Goal: Find contact information: Find contact information

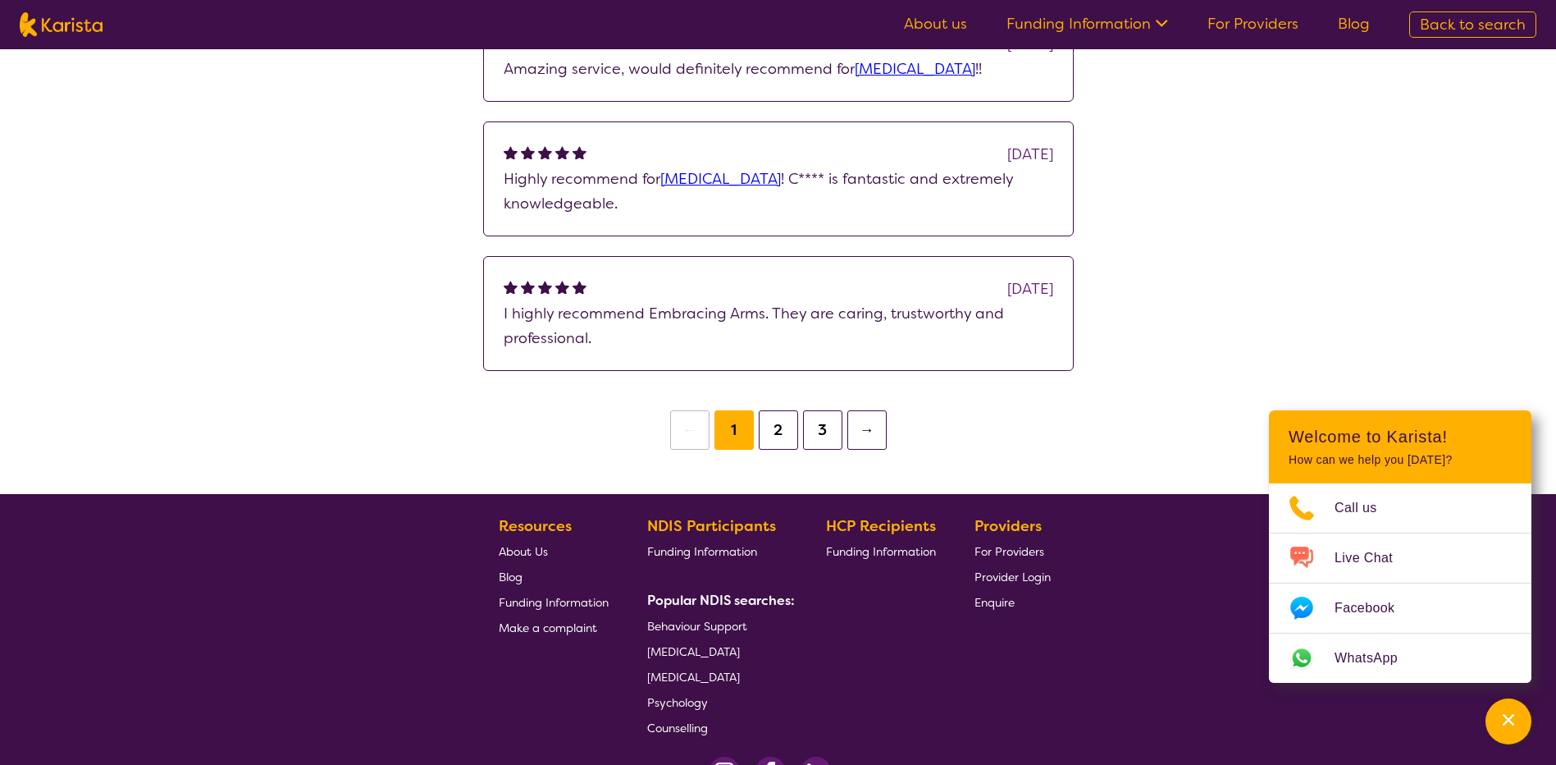
scroll to position [1600, 0]
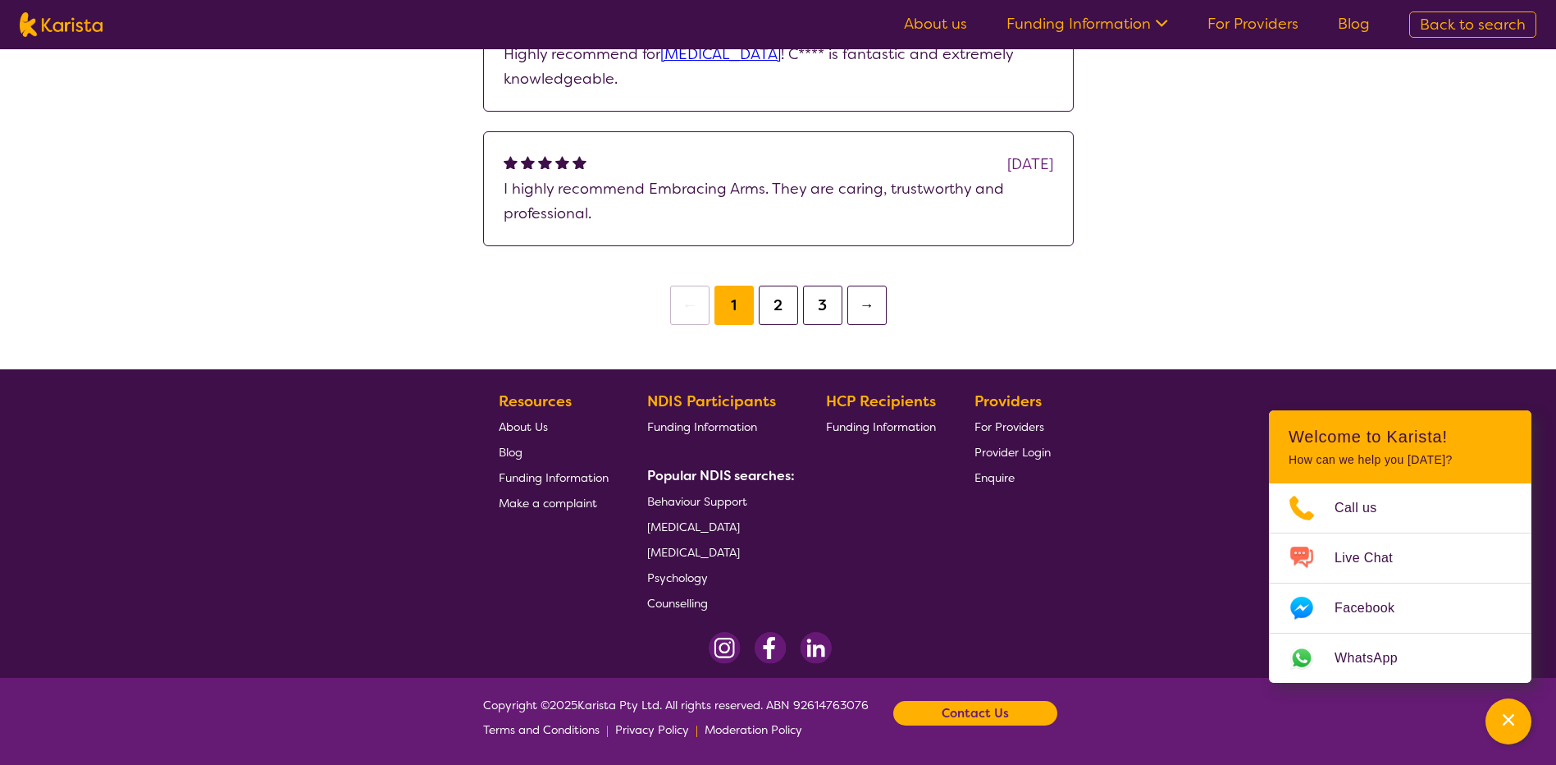
click at [711, 550] on span "[MEDICAL_DATA]" at bounding box center [693, 552] width 93 height 15
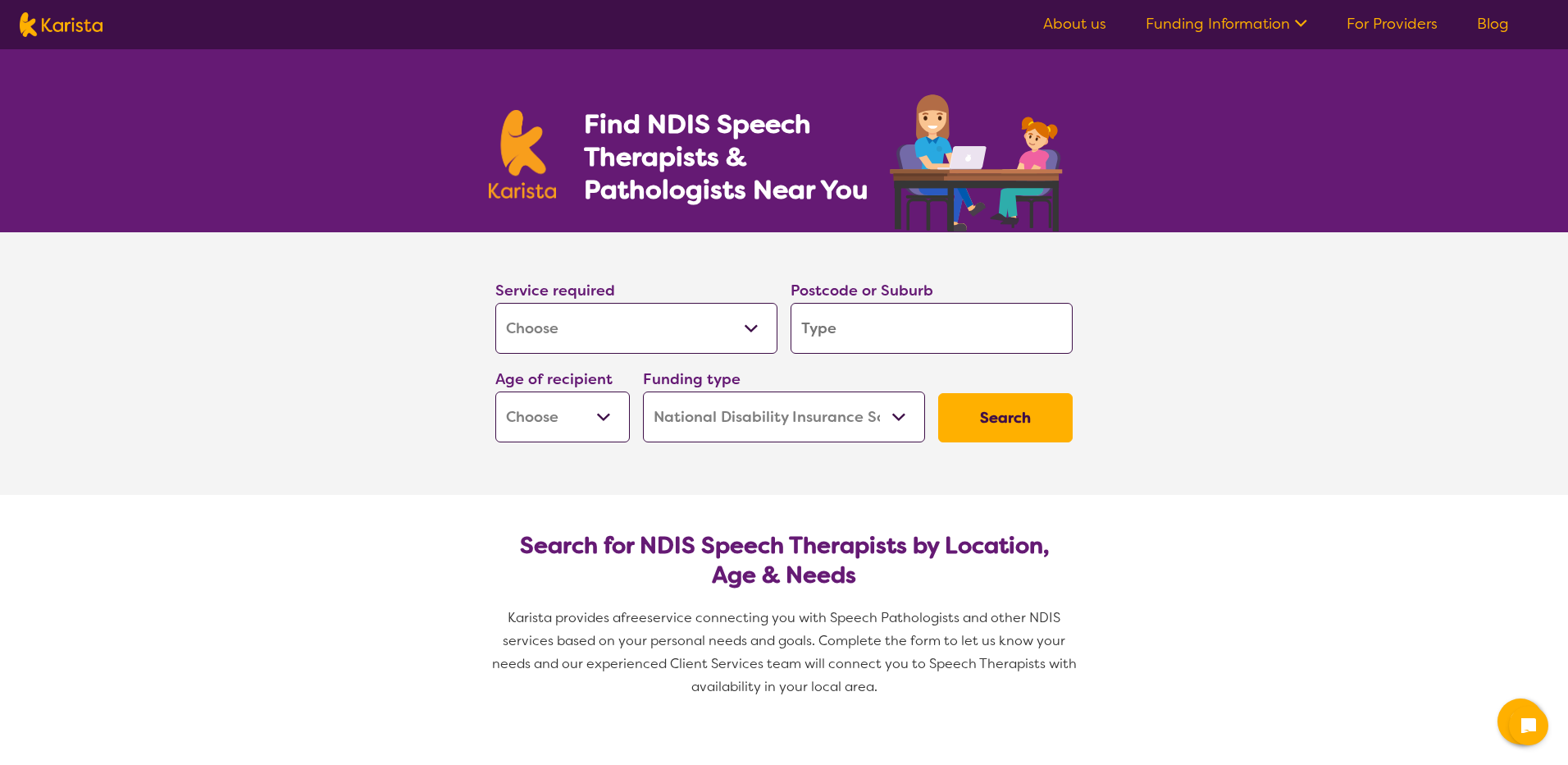
select select "[MEDICAL_DATA]"
select select "NDIS"
select select "[MEDICAL_DATA]"
select select "NDIS"
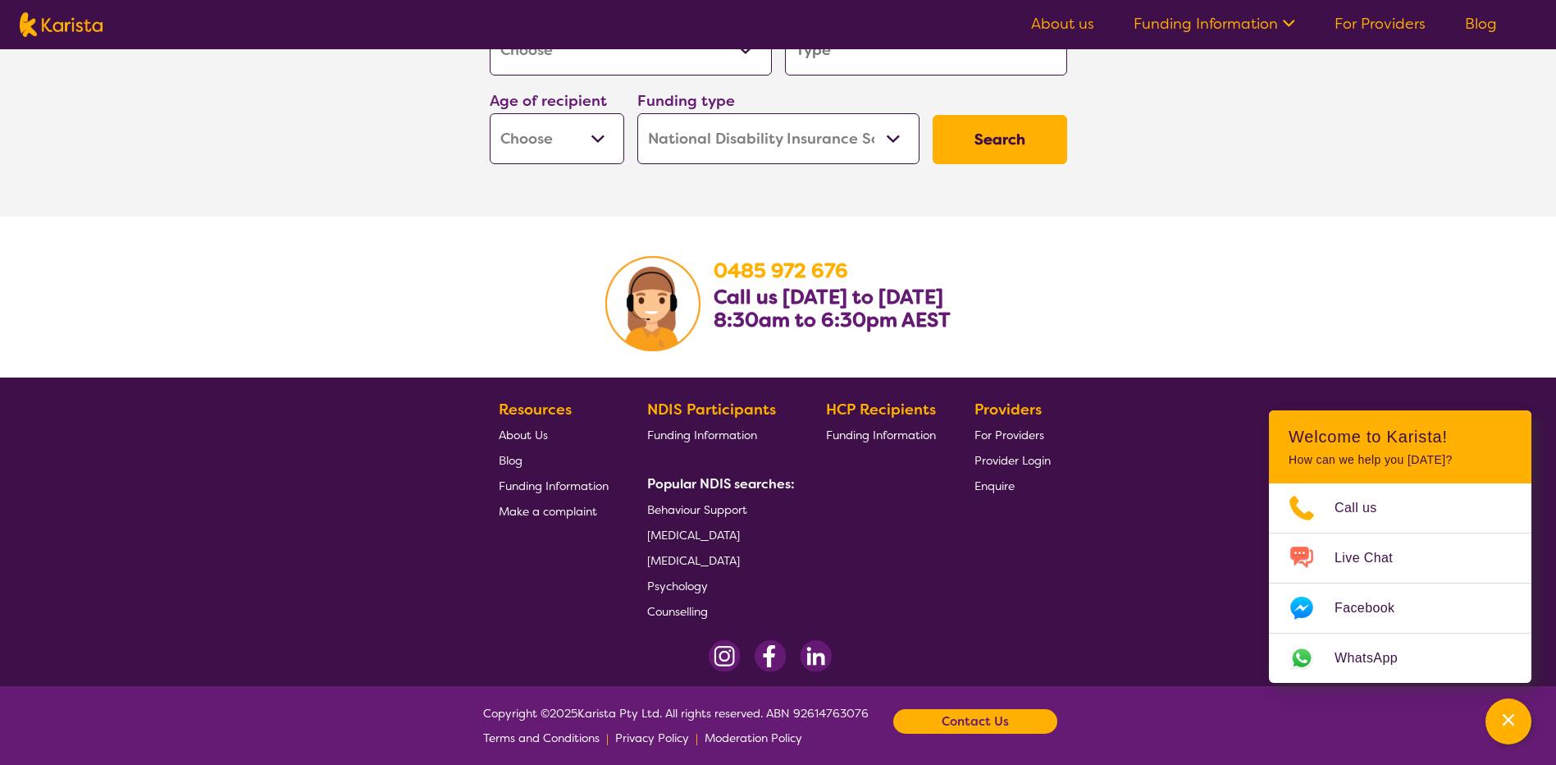
scroll to position [2433, 0]
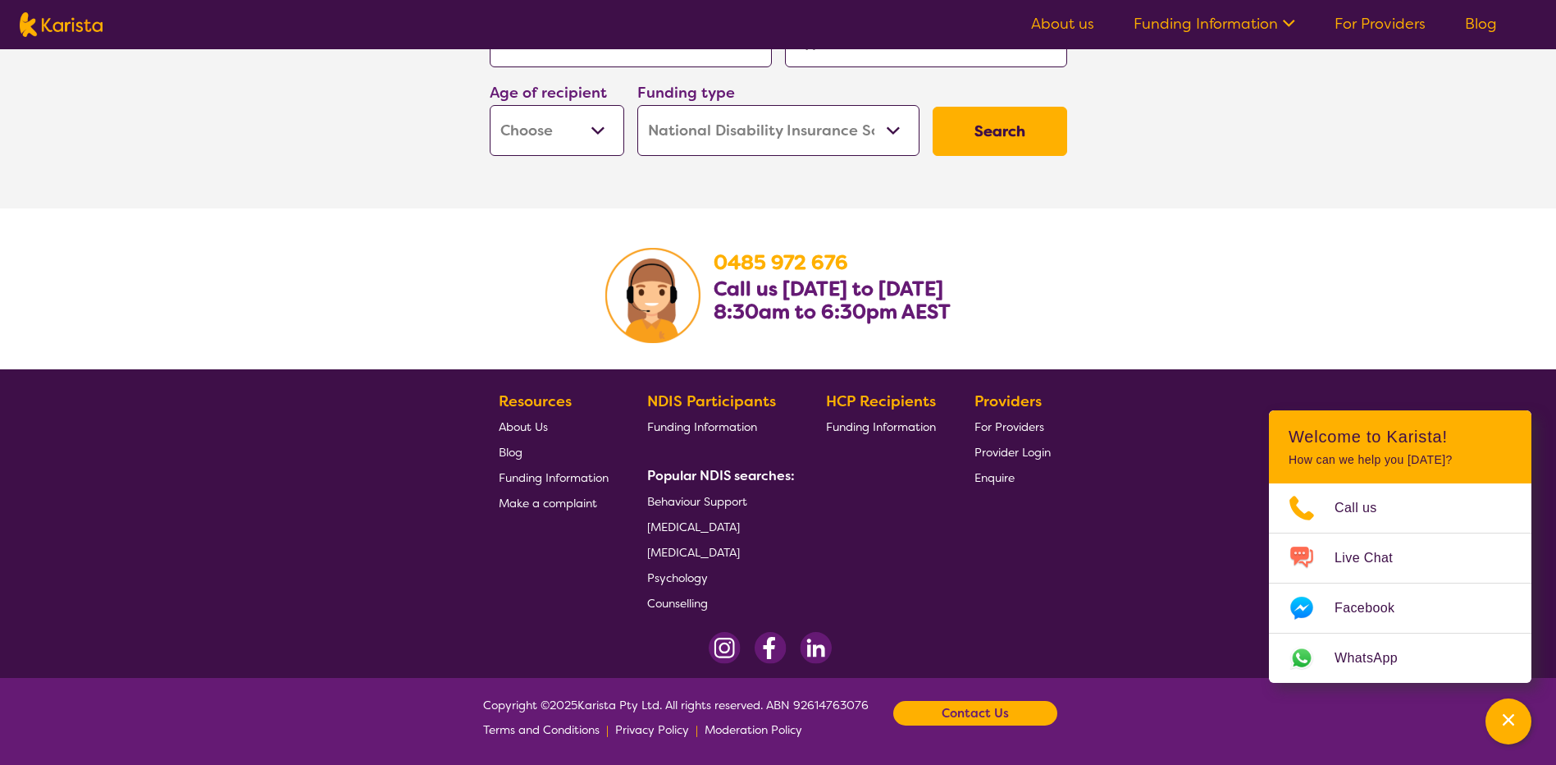
click at [925, 711] on div "Contact Us" at bounding box center [975, 713] width 164 height 25
click at [833, 705] on span "Copyright © 2025 Karista Pty Ltd. All rights reserved. ABN 92614763076 Terms an…" at bounding box center [676, 716] width 386 height 49
copy span "92614763076"
